Goal: Information Seeking & Learning: Learn about a topic

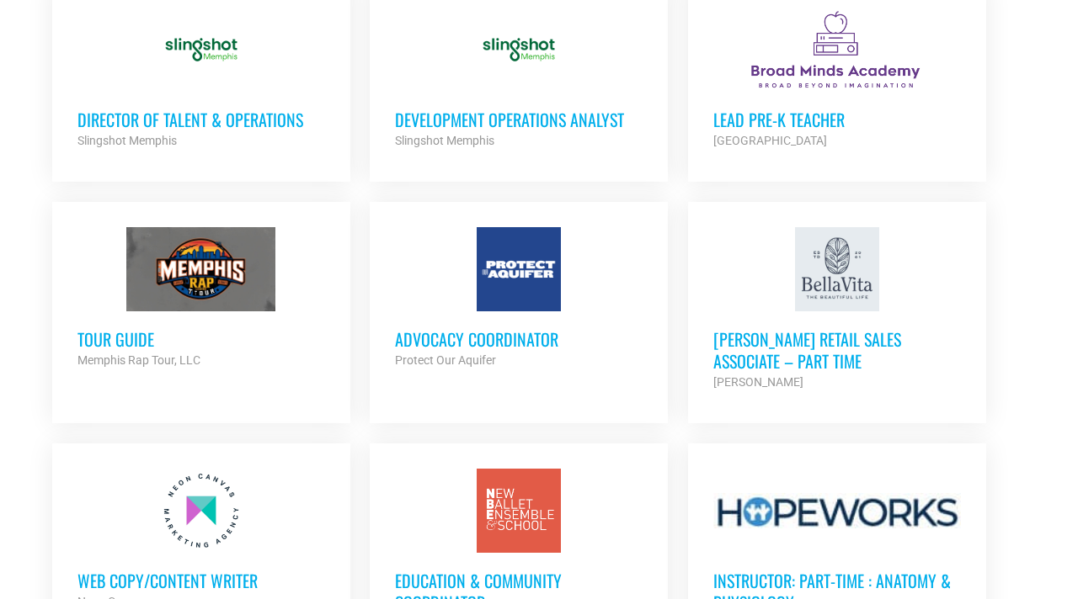
scroll to position [1308, 0]
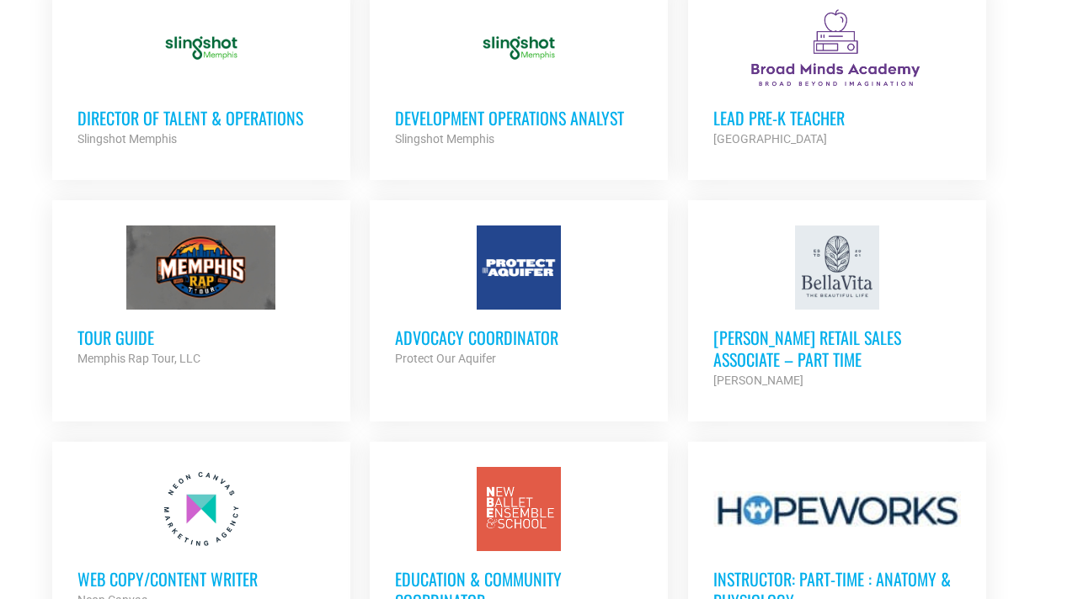
click at [503, 295] on div at bounding box center [519, 268] width 248 height 84
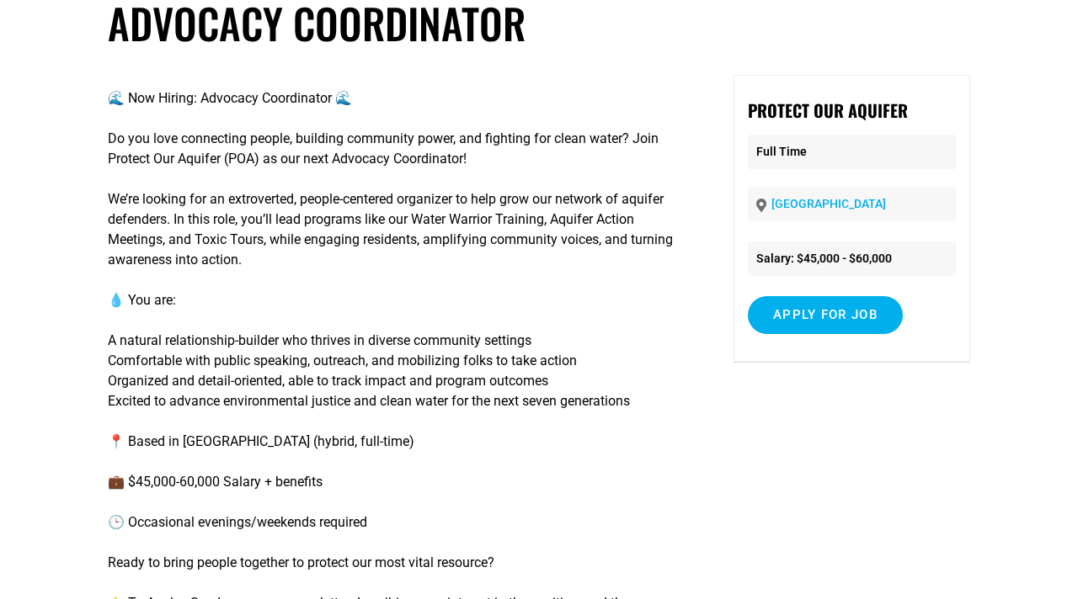
scroll to position [104, 0]
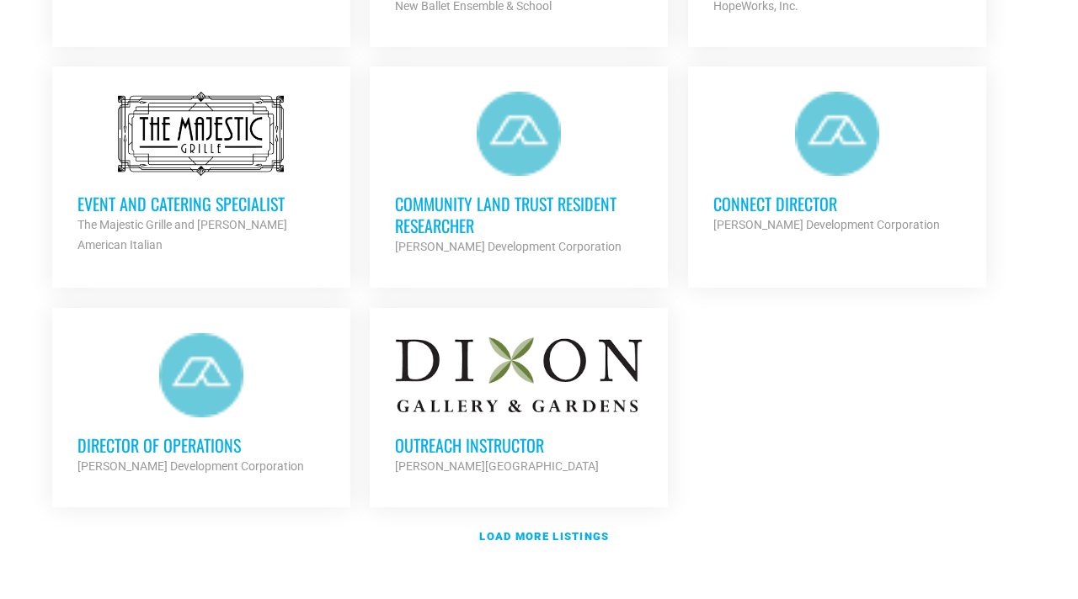
scroll to position [1925, 0]
click at [571, 537] on link "Load more listings" at bounding box center [539, 536] width 994 height 39
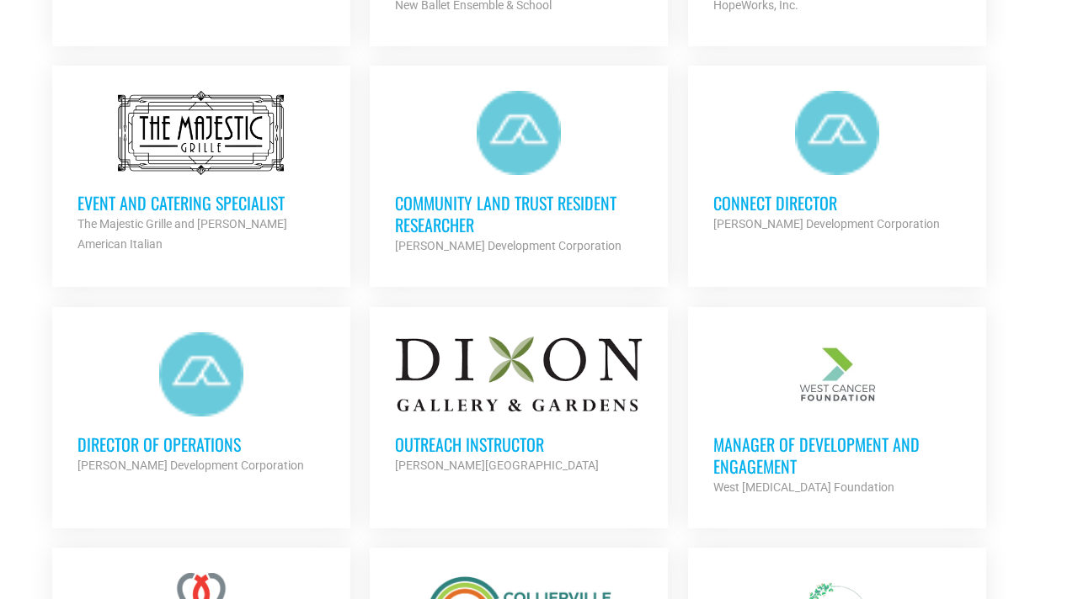
click at [604, 417] on div "Outreach Instructor Dixon Gallery and Gardens Partner Org" at bounding box center [519, 446] width 248 height 59
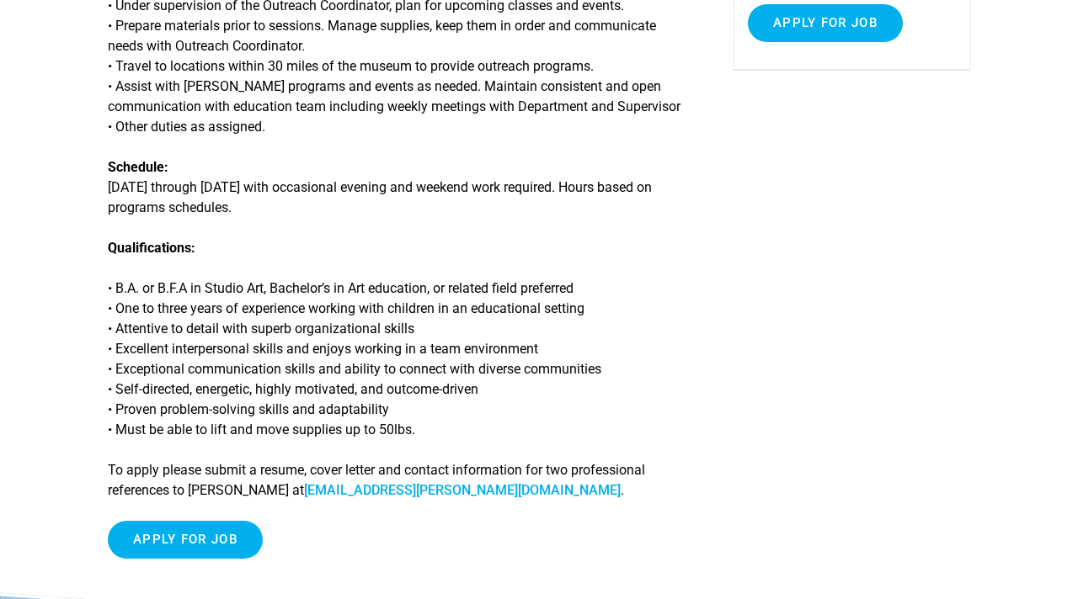
scroll to position [446, 0]
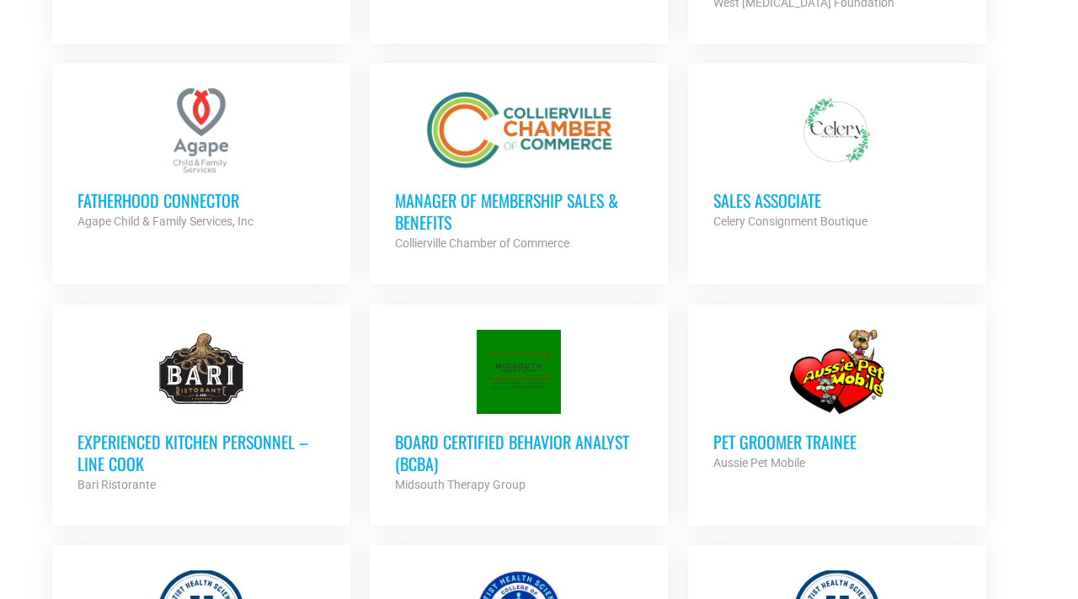
scroll to position [2413, 0]
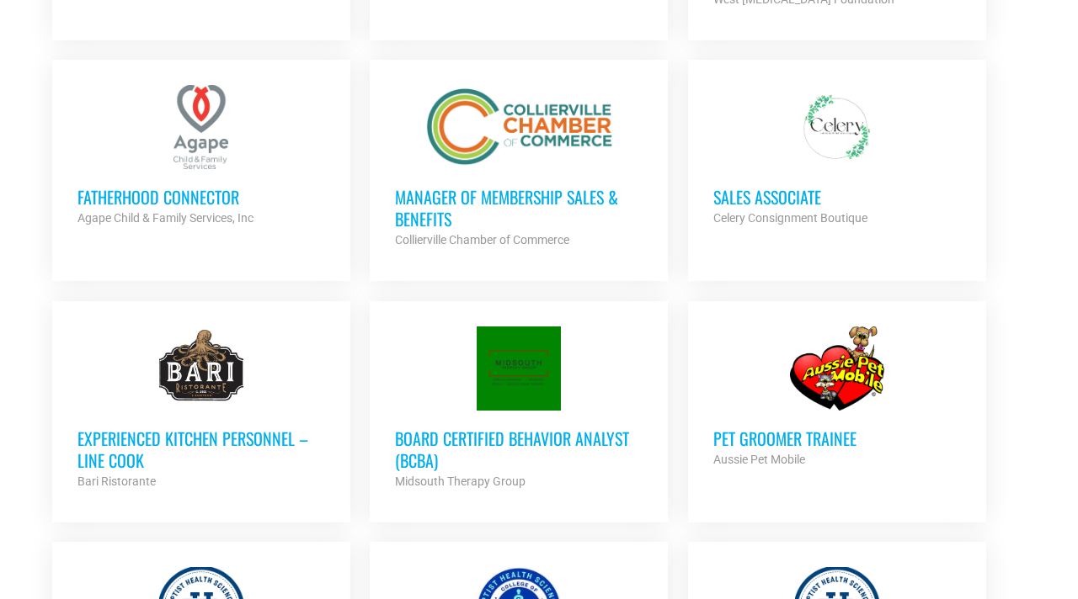
click at [809, 208] on div "Celery Consignment Boutique" at bounding box center [837, 218] width 248 height 20
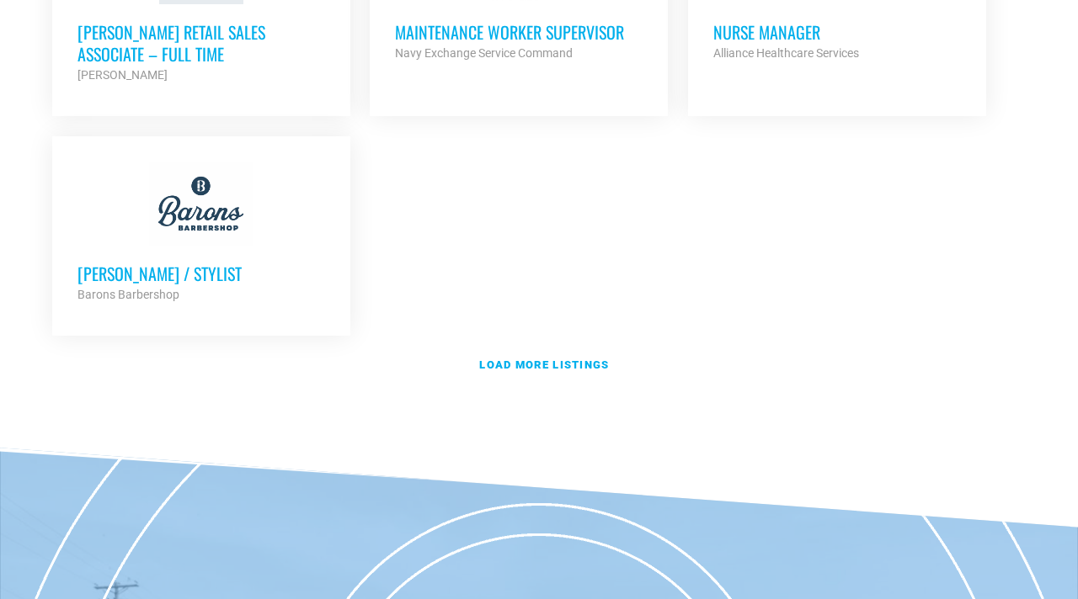
scroll to position [3815, 0]
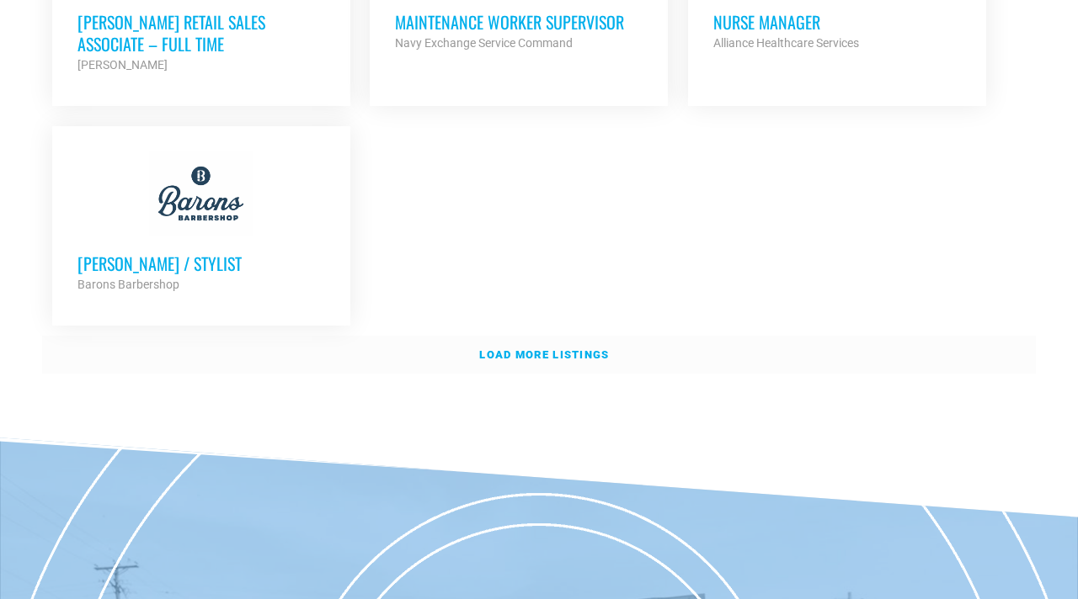
click at [575, 349] on strong "Load more listings" at bounding box center [544, 355] width 130 height 13
click at [703, 342] on link "Load more listings" at bounding box center [539, 355] width 994 height 39
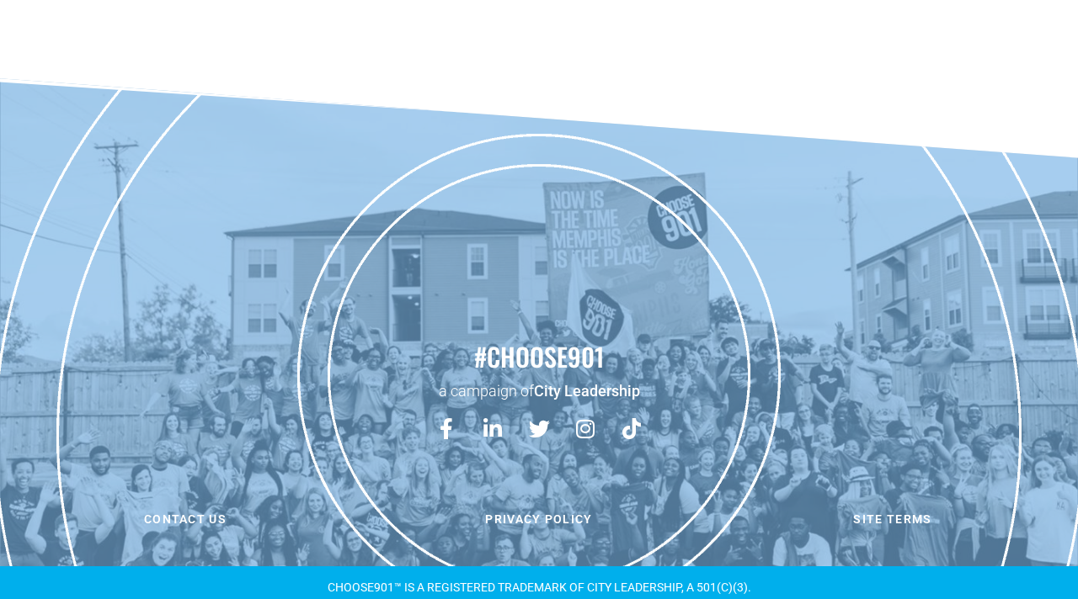
scroll to position [814, 0]
